Goal: Task Accomplishment & Management: Manage account settings

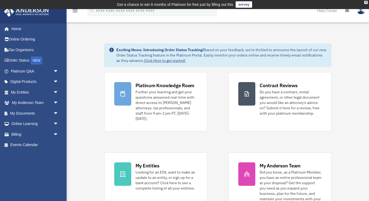
click at [361, 12] on img at bounding box center [361, 11] width 8 height 8
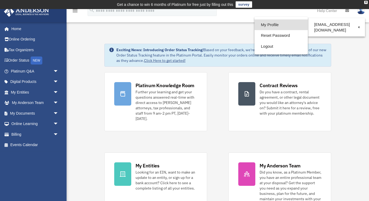
click at [279, 25] on link "My Profile" at bounding box center [281, 24] width 53 height 11
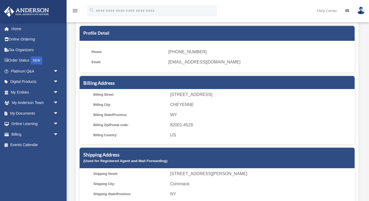
scroll to position [12, 0]
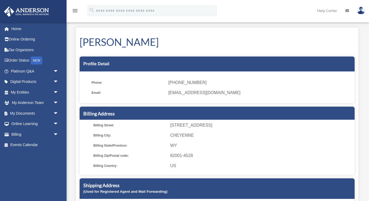
click at [183, 96] on span "[EMAIL_ADDRESS][DOMAIN_NAME]" at bounding box center [259, 92] width 183 height 7
click at [183, 92] on span "[EMAIL_ADDRESS][DOMAIN_NAME]" at bounding box center [259, 92] width 183 height 7
drag, startPoint x: 175, startPoint y: 94, endPoint x: 207, endPoint y: 94, distance: 31.2
click at [207, 94] on span "[EMAIL_ADDRESS][DOMAIN_NAME]" at bounding box center [259, 92] width 183 height 7
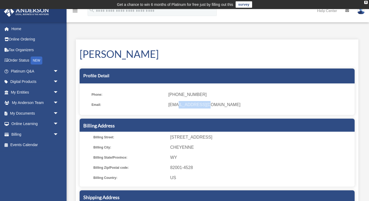
scroll to position [0, 0]
click at [362, 13] on img at bounding box center [361, 11] width 8 height 8
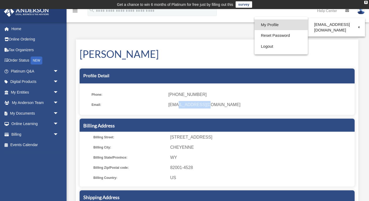
click at [273, 25] on link "My Profile" at bounding box center [281, 24] width 53 height 11
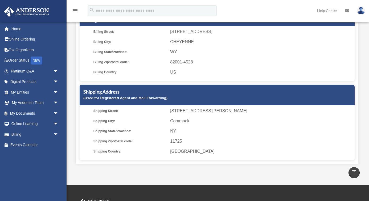
scroll to position [84, 0]
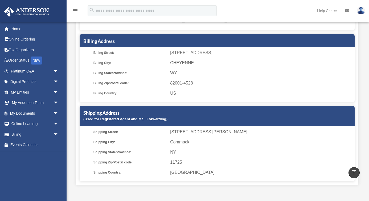
click at [129, 91] on span "Billing Country:" at bounding box center [129, 92] width 73 height 7
click at [183, 75] on span "WY" at bounding box center [261, 72] width 183 height 7
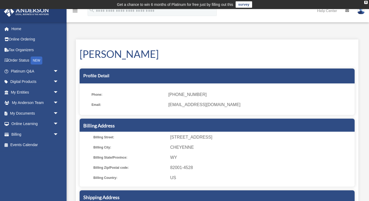
scroll to position [0, 0]
click at [55, 134] on span "arrow_drop_down" at bounding box center [58, 134] width 11 height 11
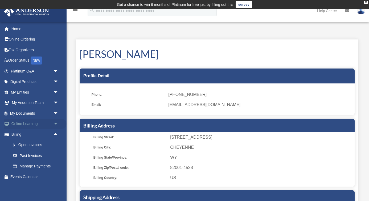
click at [57, 121] on span "arrow_drop_down" at bounding box center [58, 123] width 11 height 11
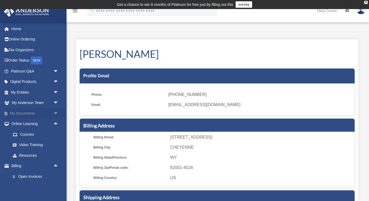
click at [56, 110] on span "arrow_drop_down" at bounding box center [58, 113] width 11 height 11
click at [57, 102] on span "arrow_drop_down" at bounding box center [58, 102] width 11 height 11
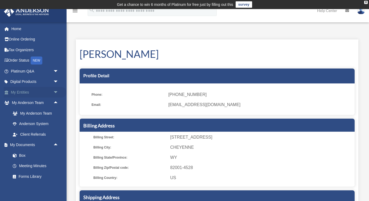
click at [58, 92] on span "arrow_drop_down" at bounding box center [58, 92] width 11 height 11
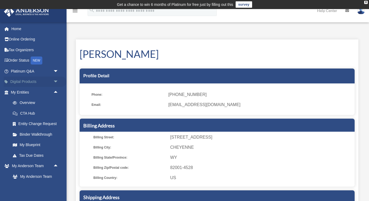
click at [58, 82] on span "arrow_drop_down" at bounding box center [58, 81] width 11 height 11
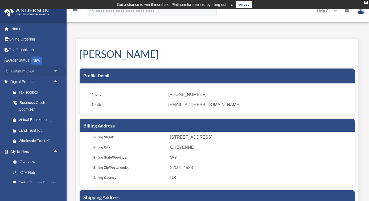
click at [57, 73] on span "arrow_drop_down" at bounding box center [58, 71] width 11 height 11
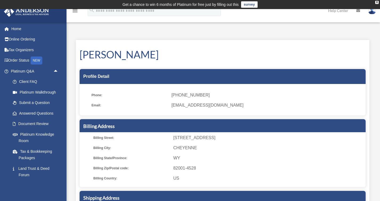
click at [359, 11] on icon at bounding box center [359, 11] width 4 height 4
